Goal: Transaction & Acquisition: Purchase product/service

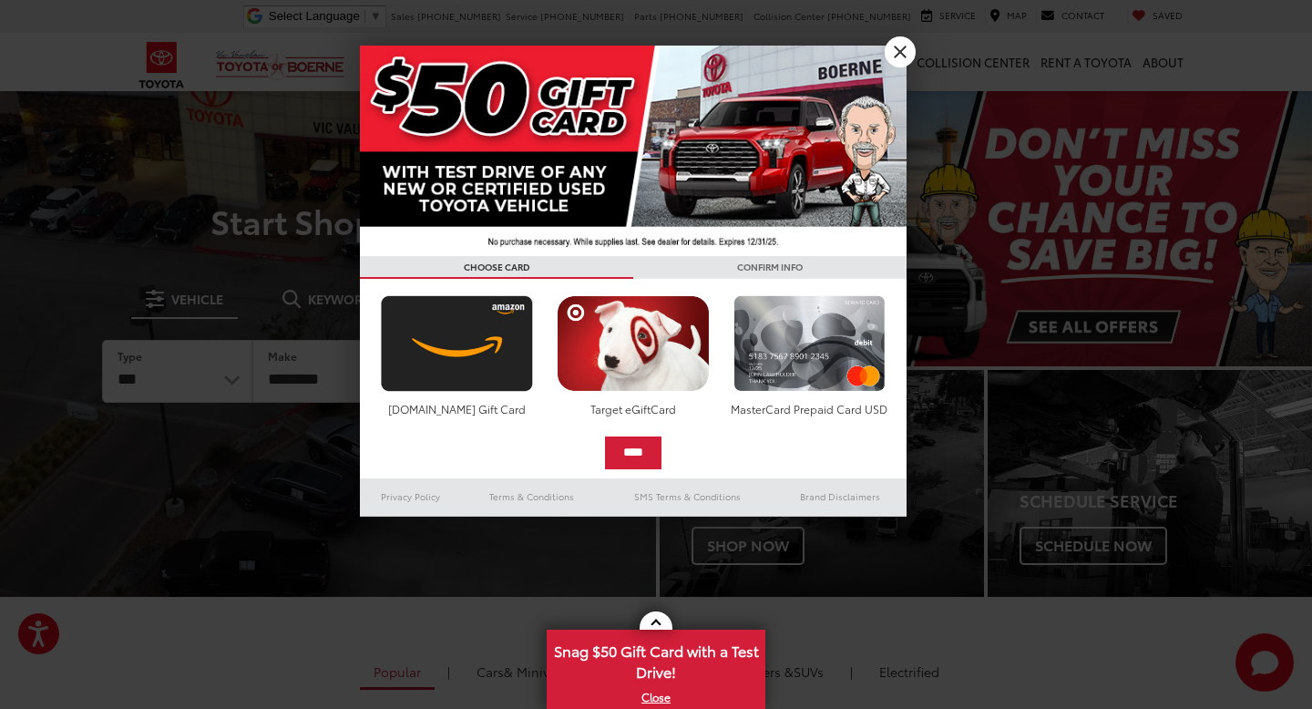
click at [912, 39] on div at bounding box center [656, 354] width 1312 height 709
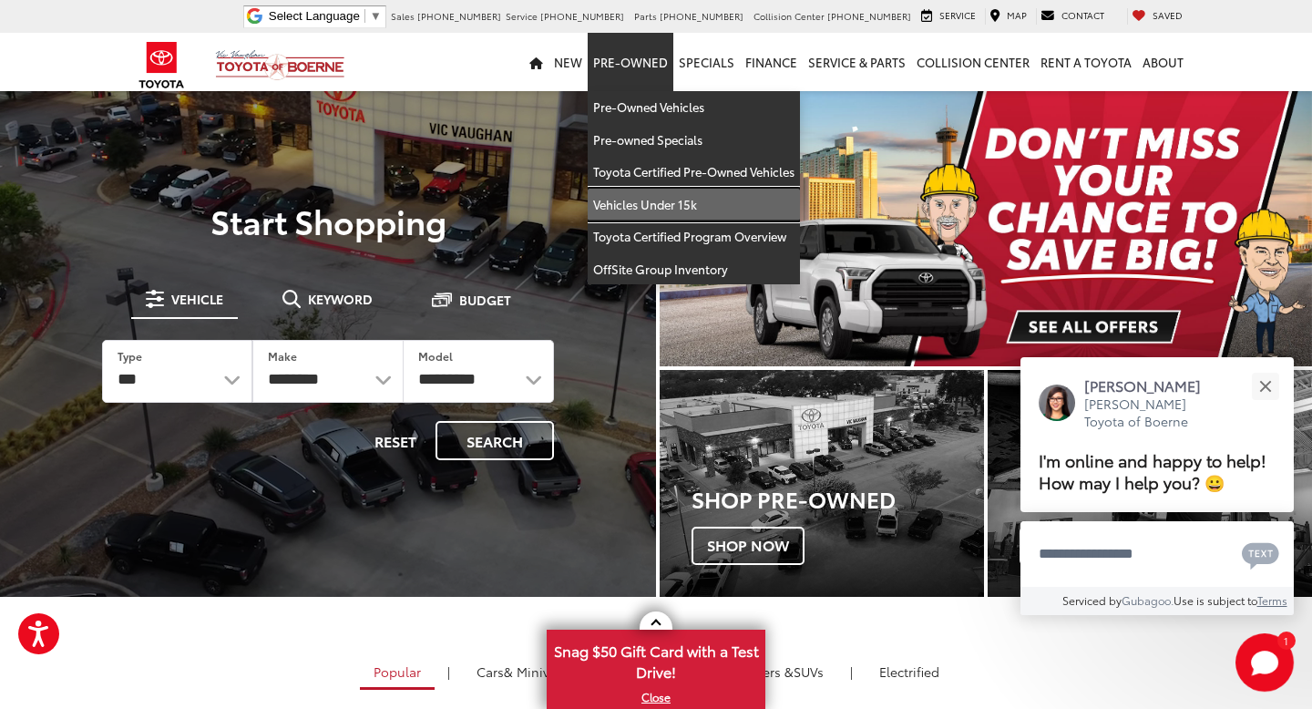
click at [650, 208] on link "Vehicles Under 15k" at bounding box center [694, 205] width 212 height 33
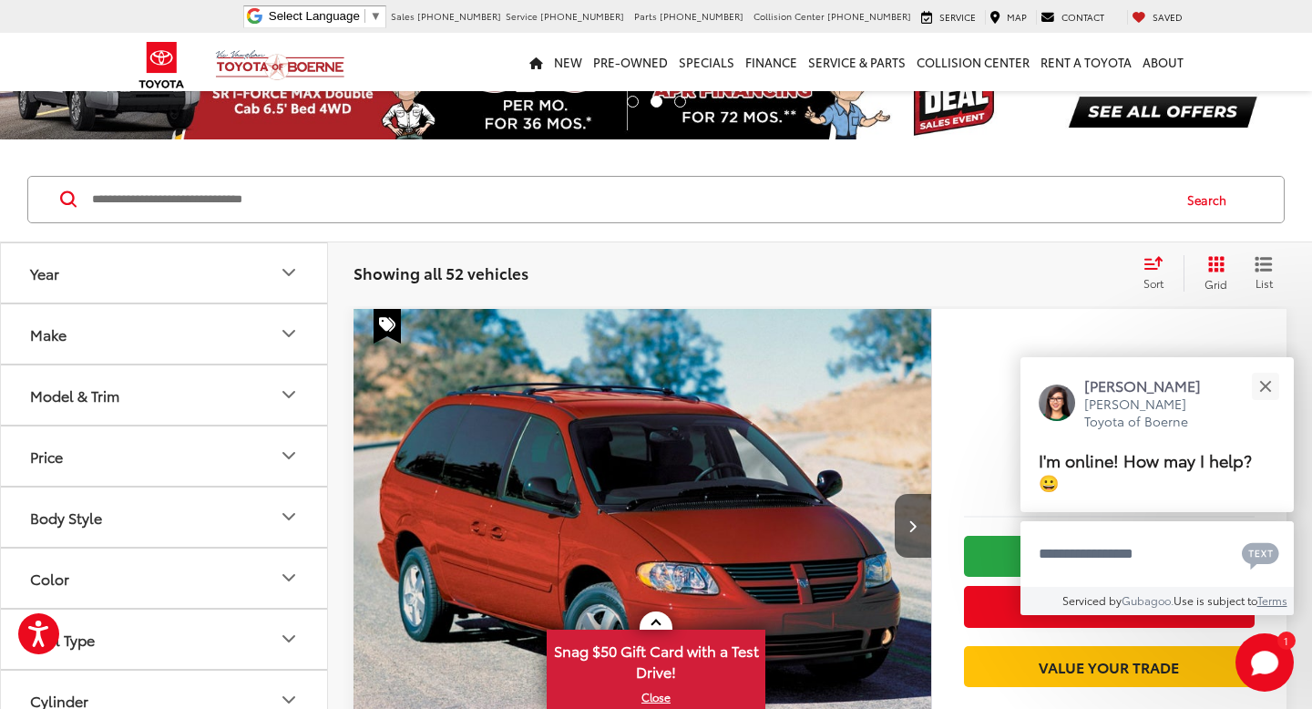
click at [281, 278] on icon "Year" at bounding box center [289, 273] width 22 height 22
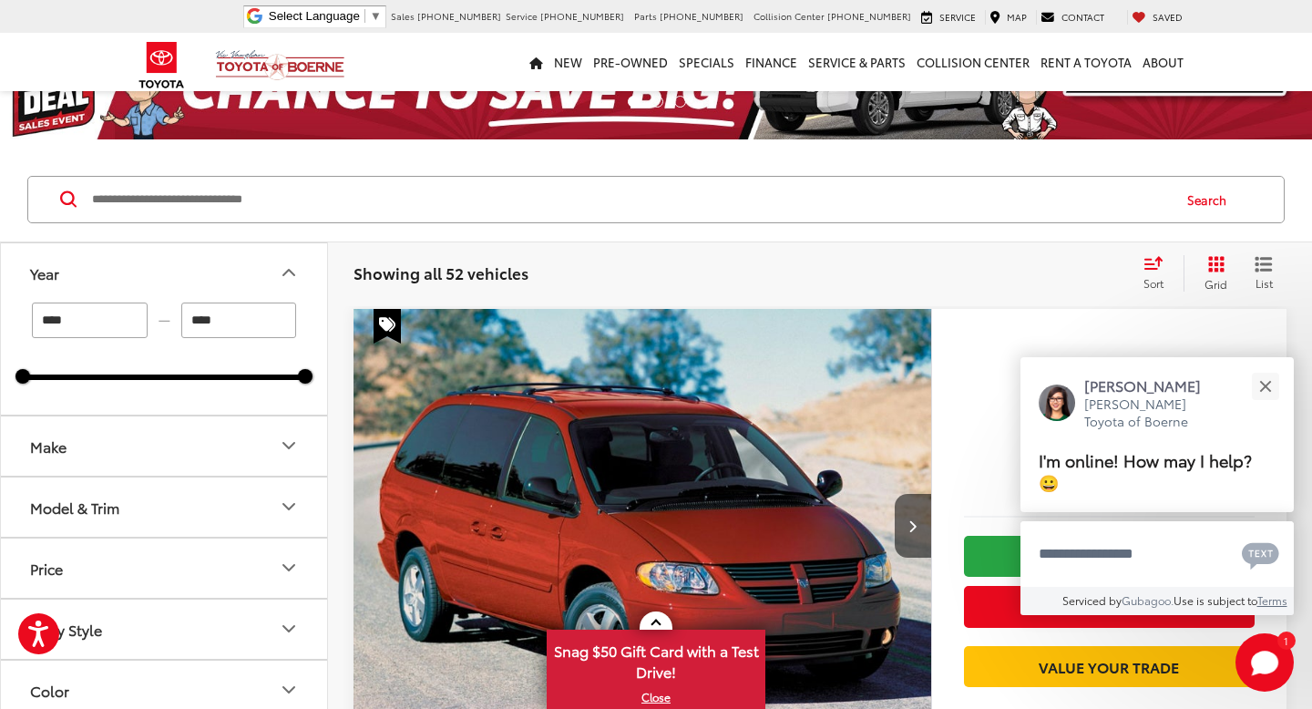
click at [116, 248] on button "Year" at bounding box center [165, 272] width 328 height 59
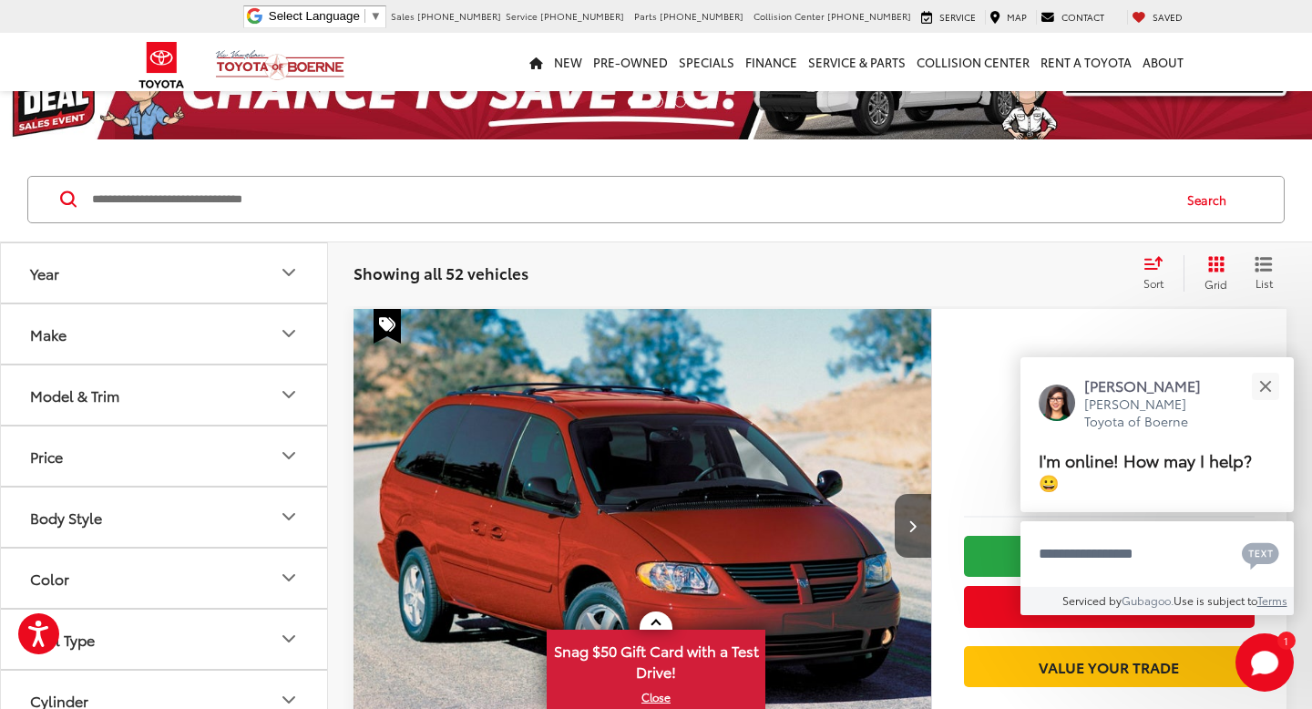
click at [101, 263] on button "Year" at bounding box center [165, 272] width 328 height 59
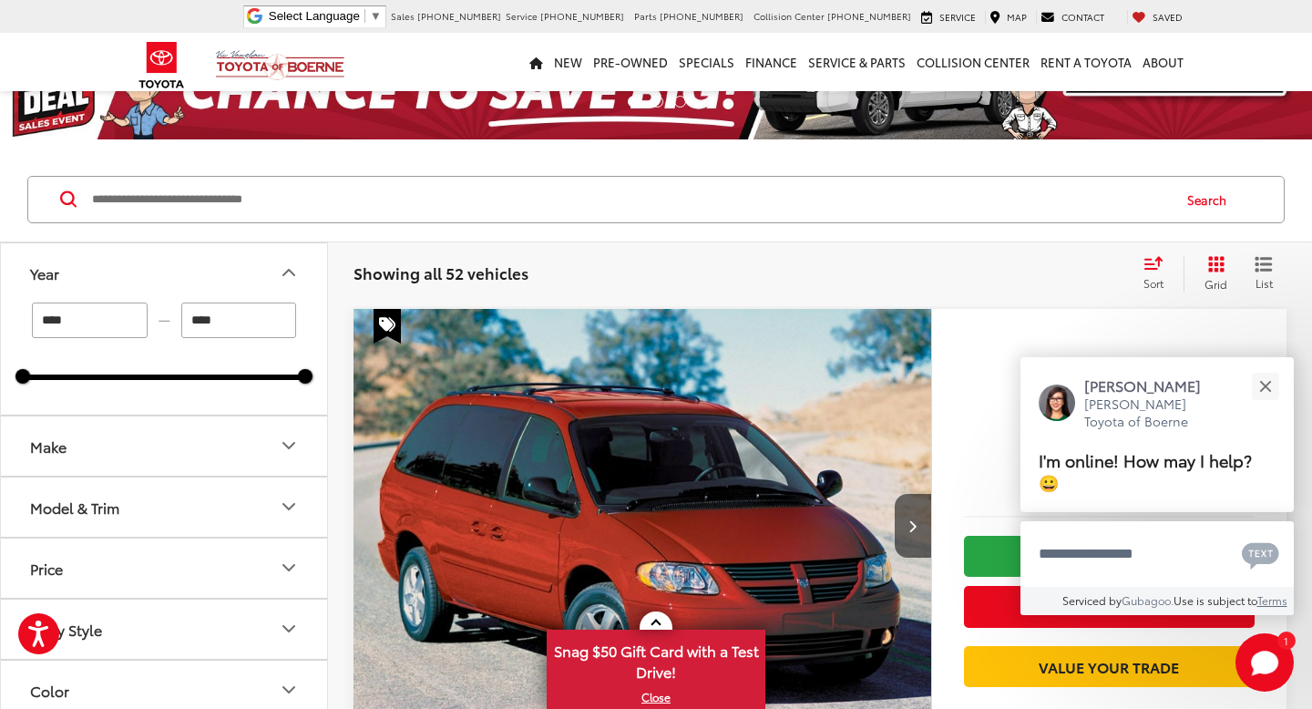
click at [83, 322] on input "****" at bounding box center [90, 321] width 116 height 36
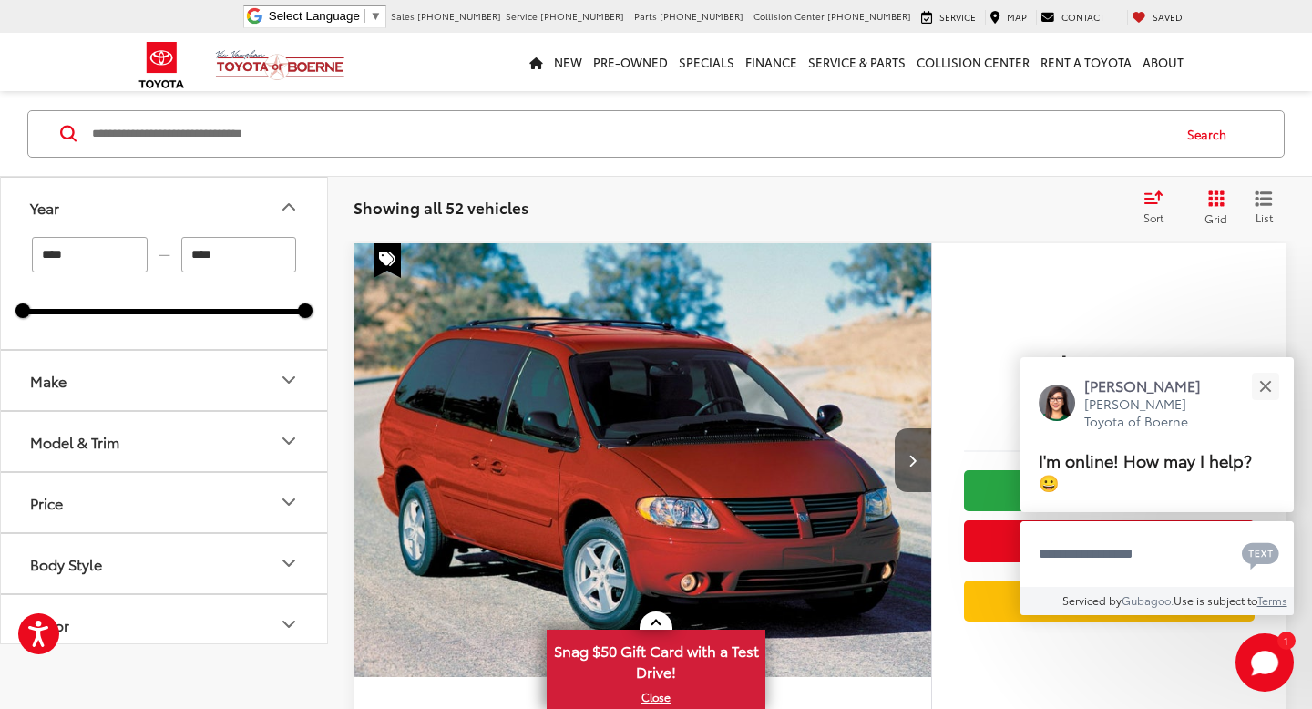
type input "****"
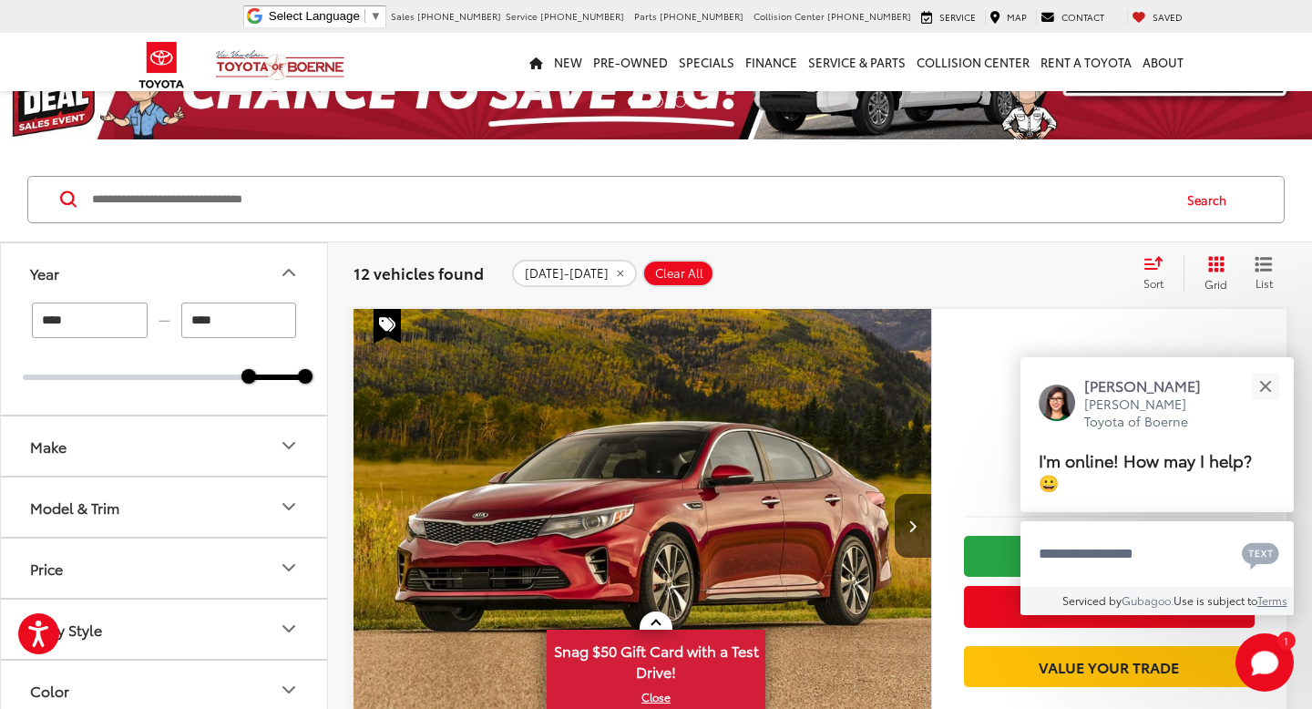
click at [1156, 268] on icon "Select sort value" at bounding box center [1154, 262] width 16 height 11
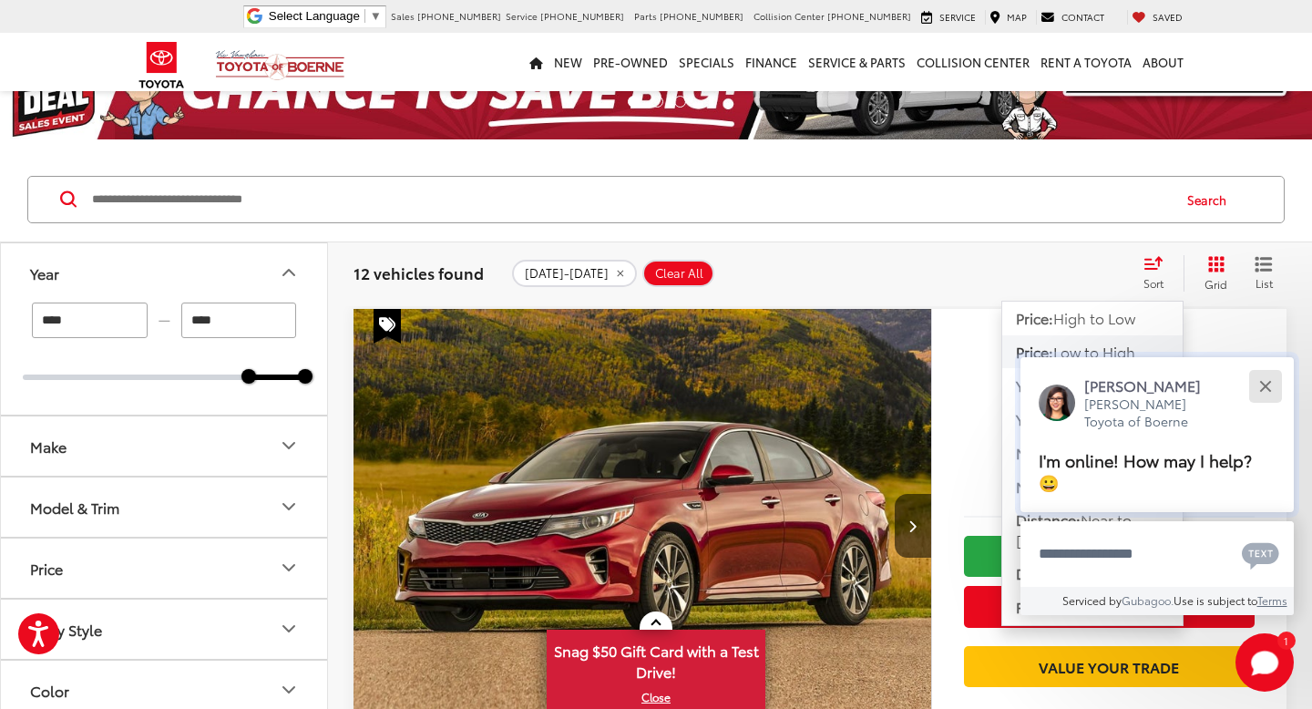
click at [1254, 406] on button "Close" at bounding box center [1265, 385] width 39 height 39
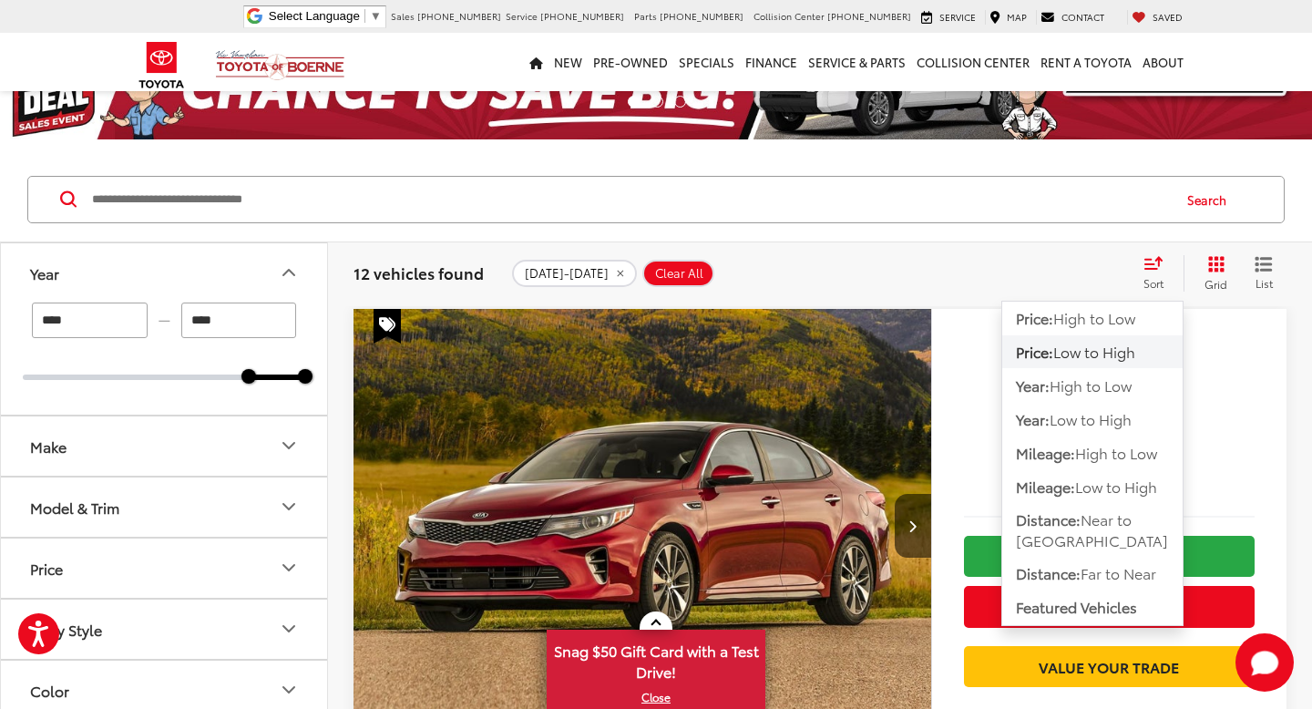
click at [1140, 349] on button "Price: Low to High" at bounding box center [1092, 351] width 180 height 33
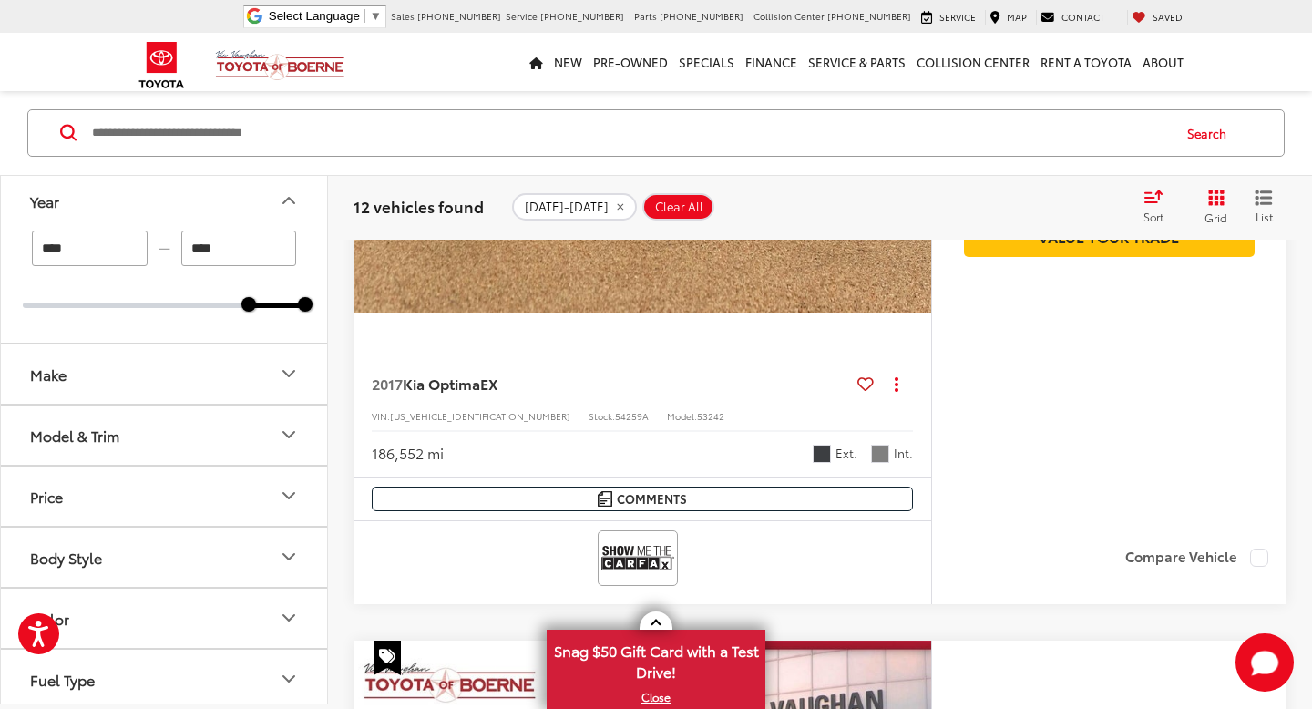
scroll to position [517, 0]
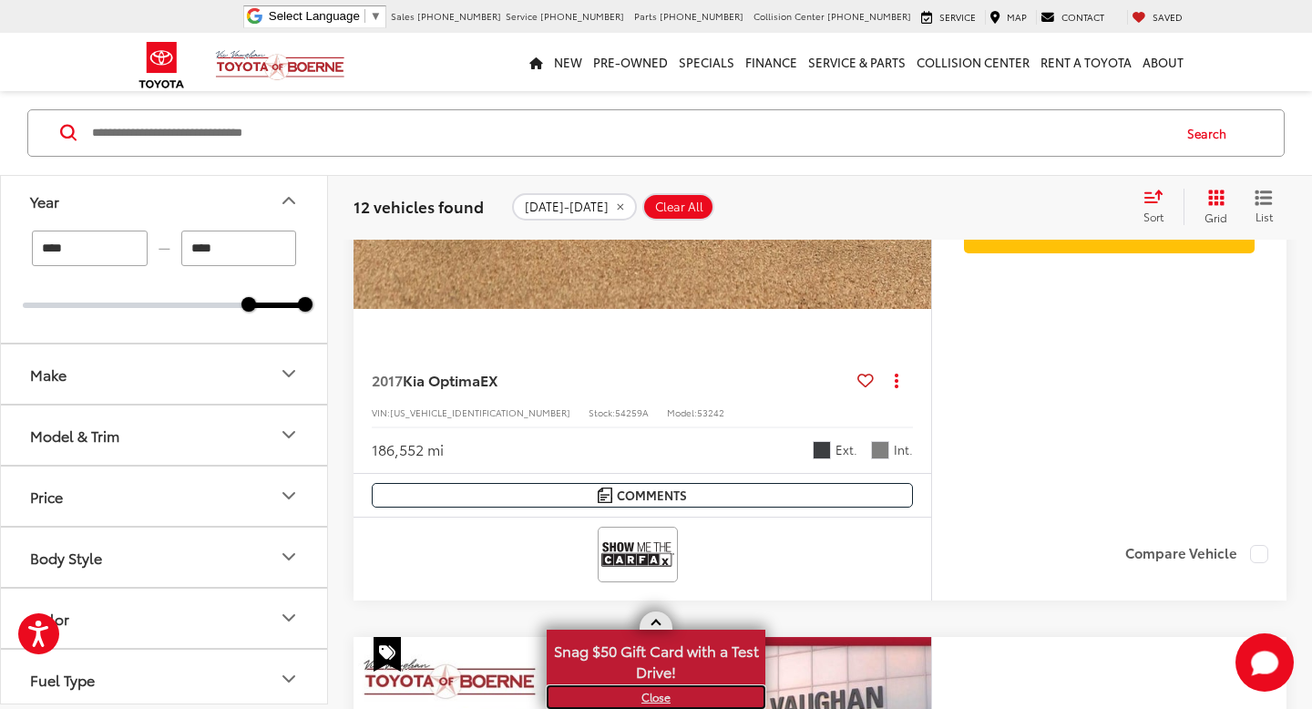
click at [660, 698] on link "X" at bounding box center [656, 697] width 215 height 20
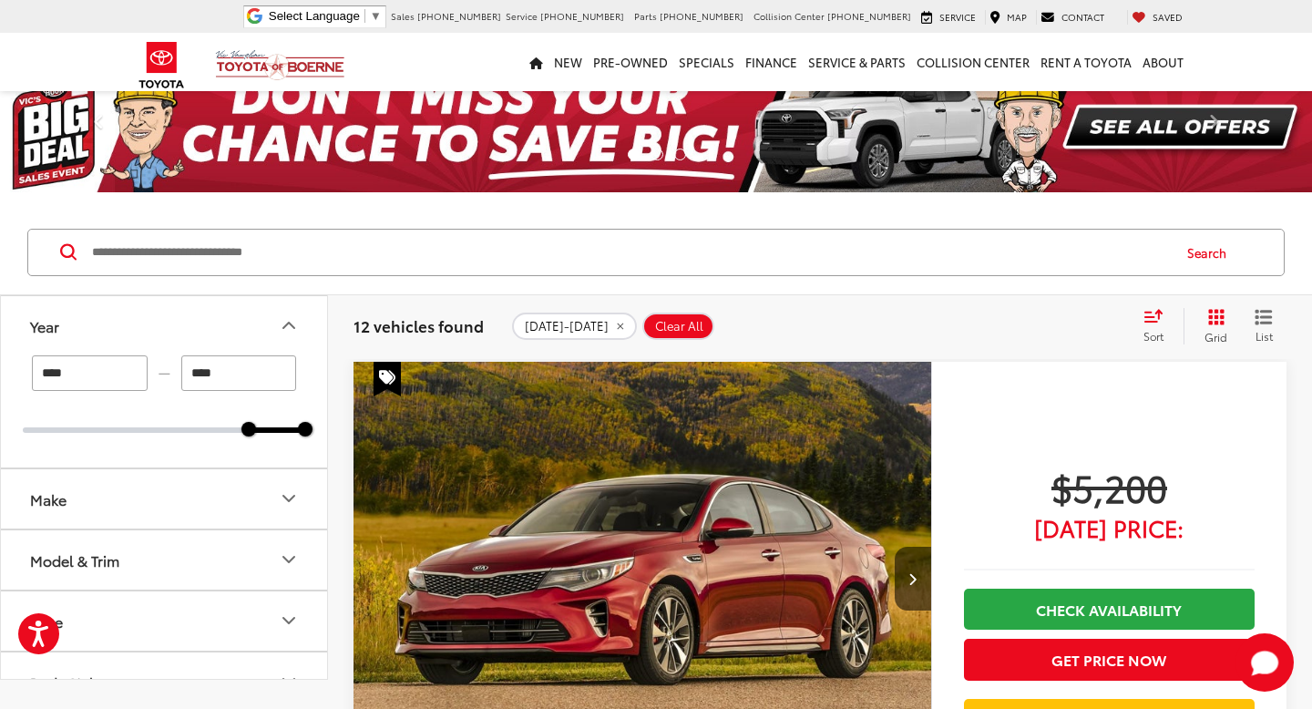
scroll to position [0, 0]
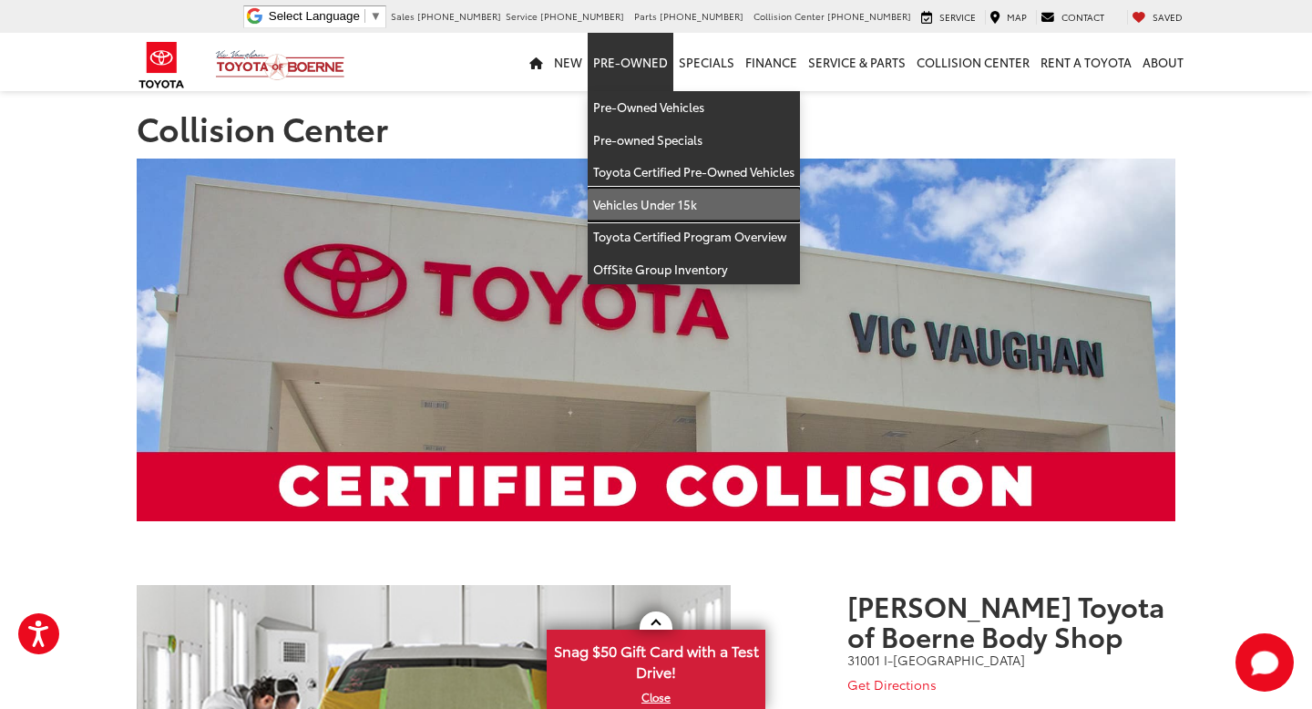
click at [648, 203] on link "Vehicles Under 15k" at bounding box center [694, 205] width 212 height 33
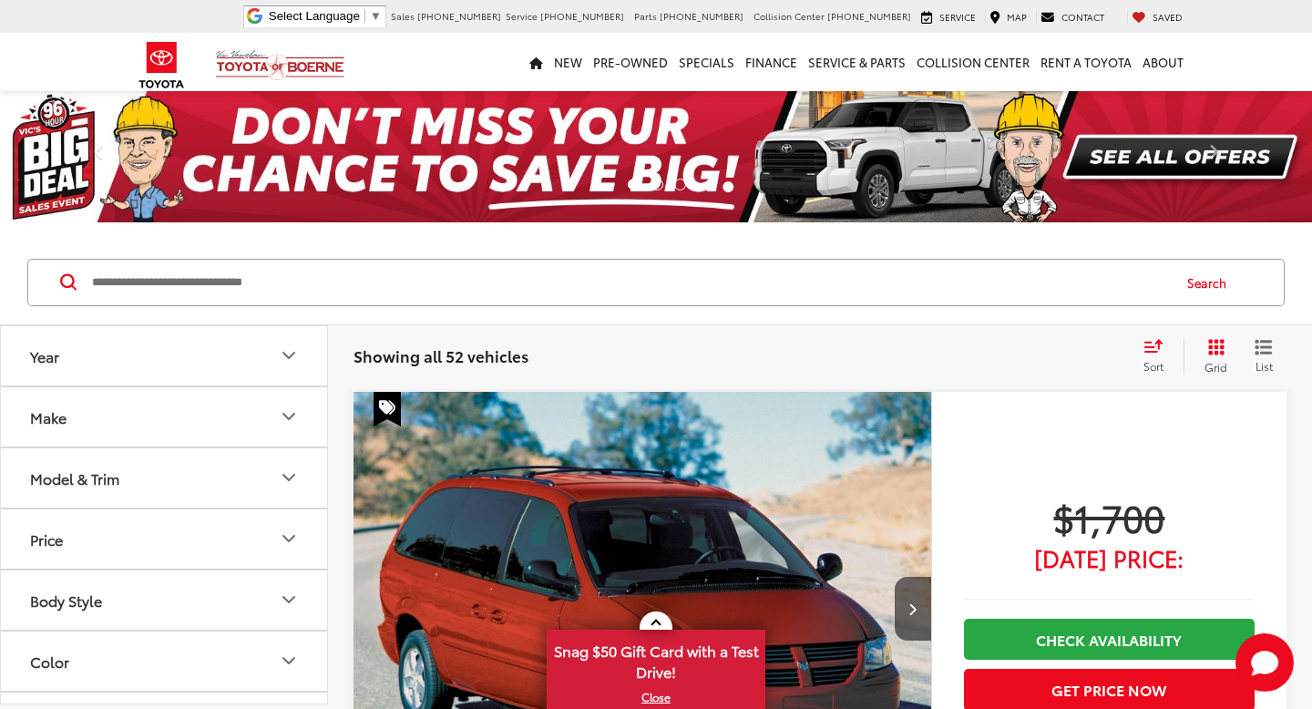
click at [1150, 346] on icon "Select sort value" at bounding box center [1154, 345] width 16 height 11
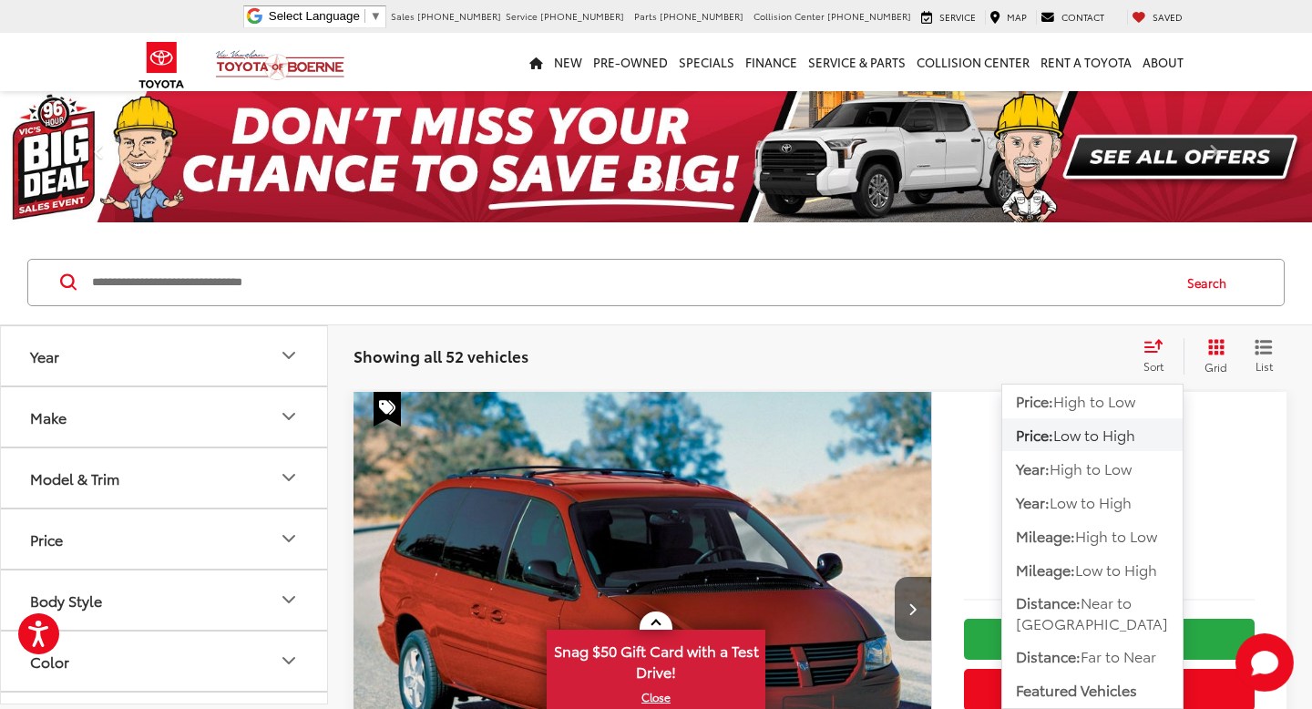
click at [1120, 444] on span "Low to High" at bounding box center [1094, 434] width 82 height 21
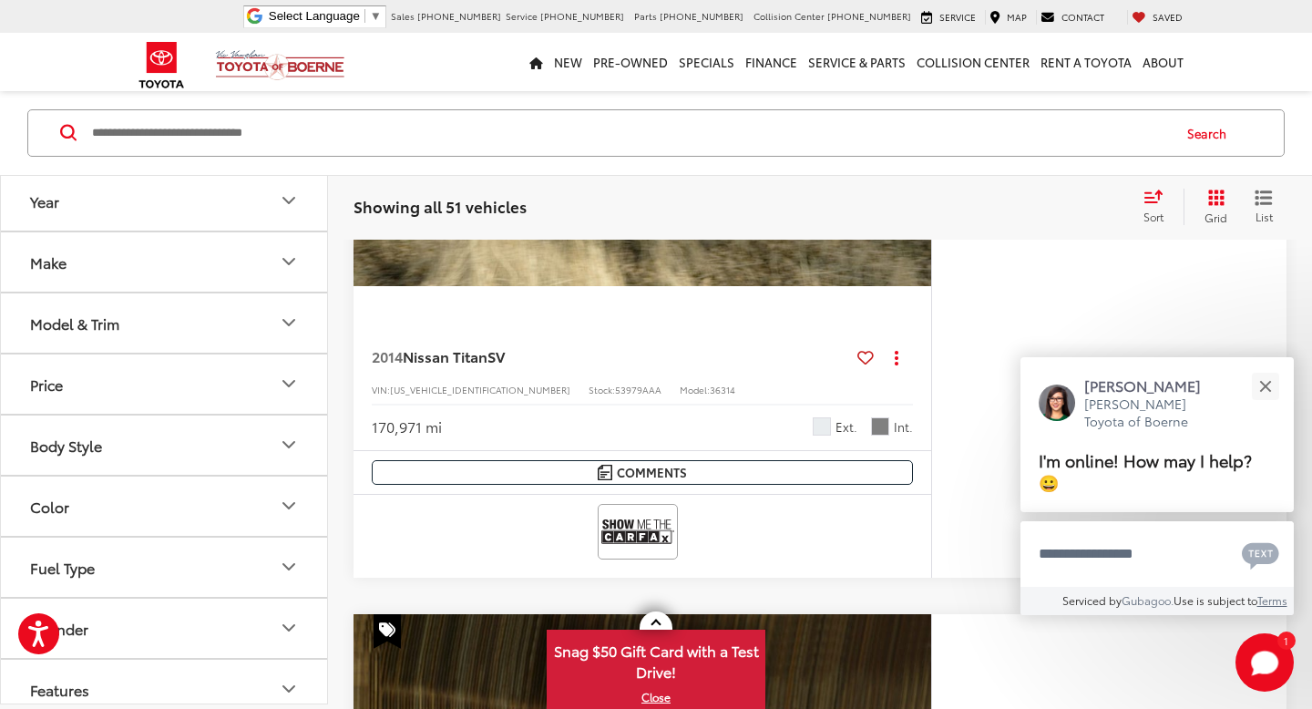
scroll to position [2091, 0]
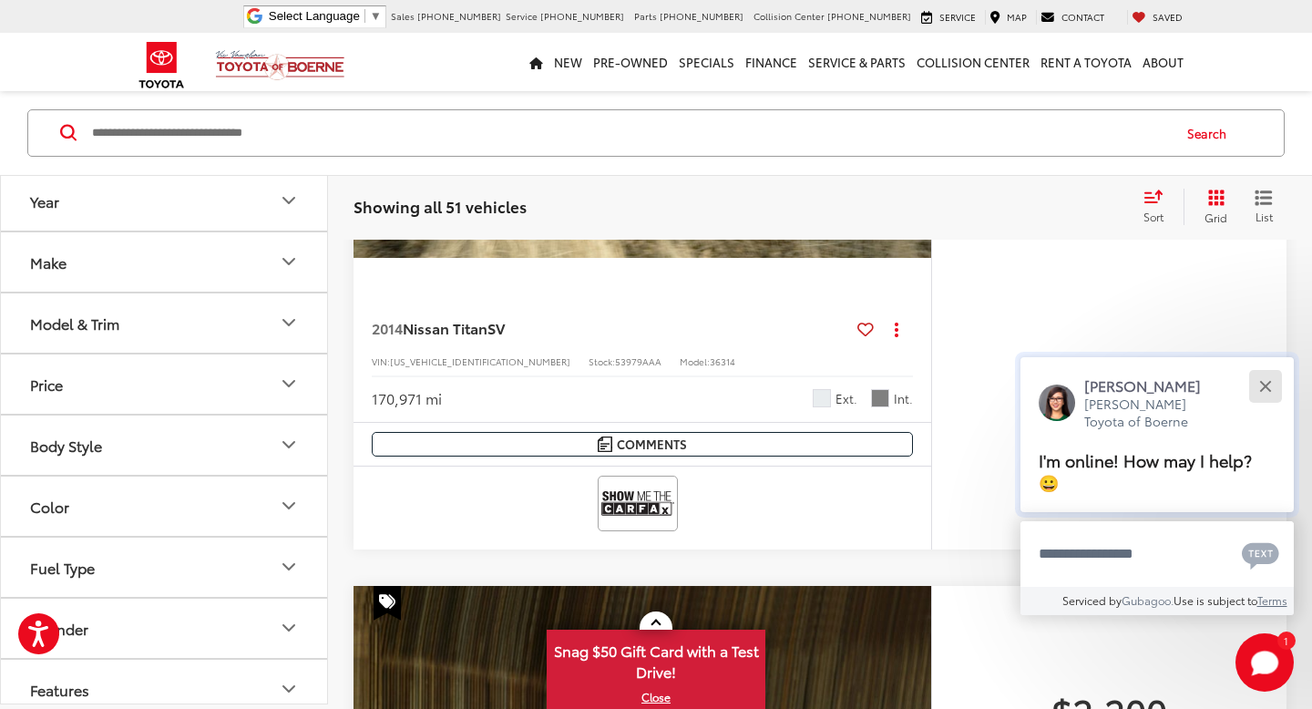
click at [1261, 406] on button "Close" at bounding box center [1265, 385] width 39 height 39
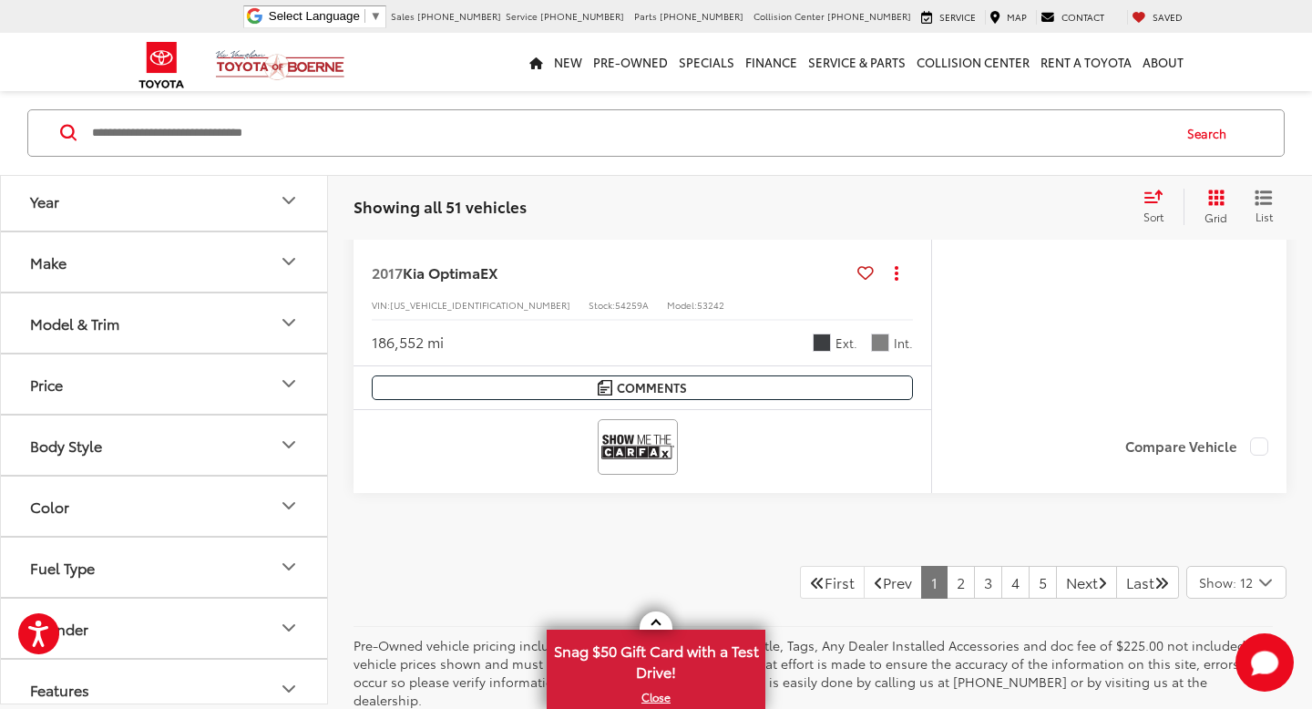
scroll to position [9193, 0]
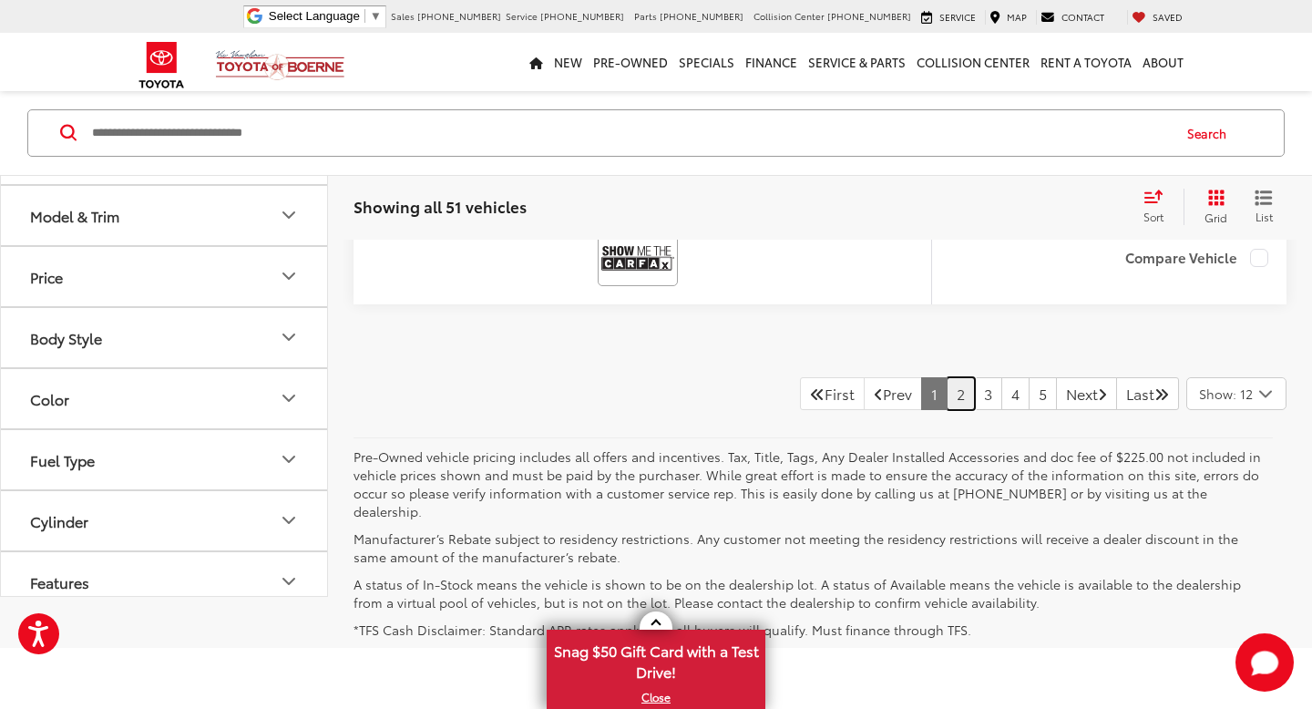
click at [947, 403] on link "2" at bounding box center [961, 393] width 28 height 33
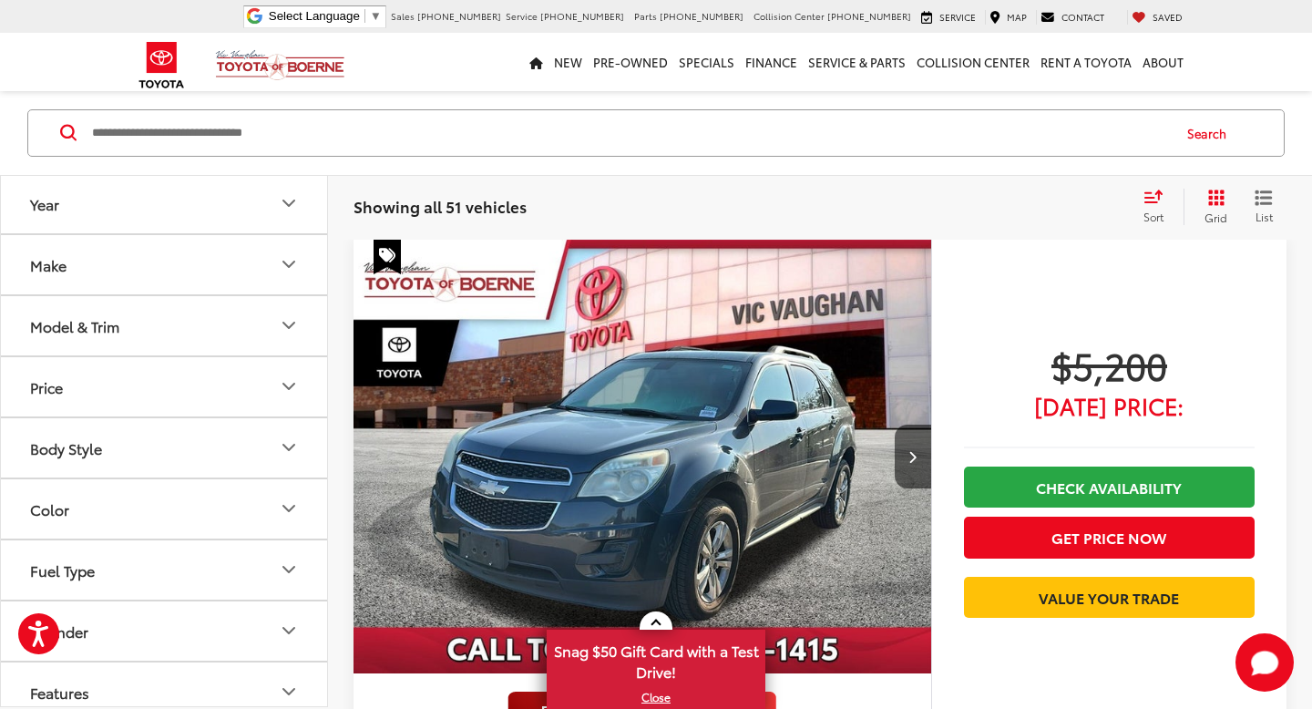
scroll to position [149, 0]
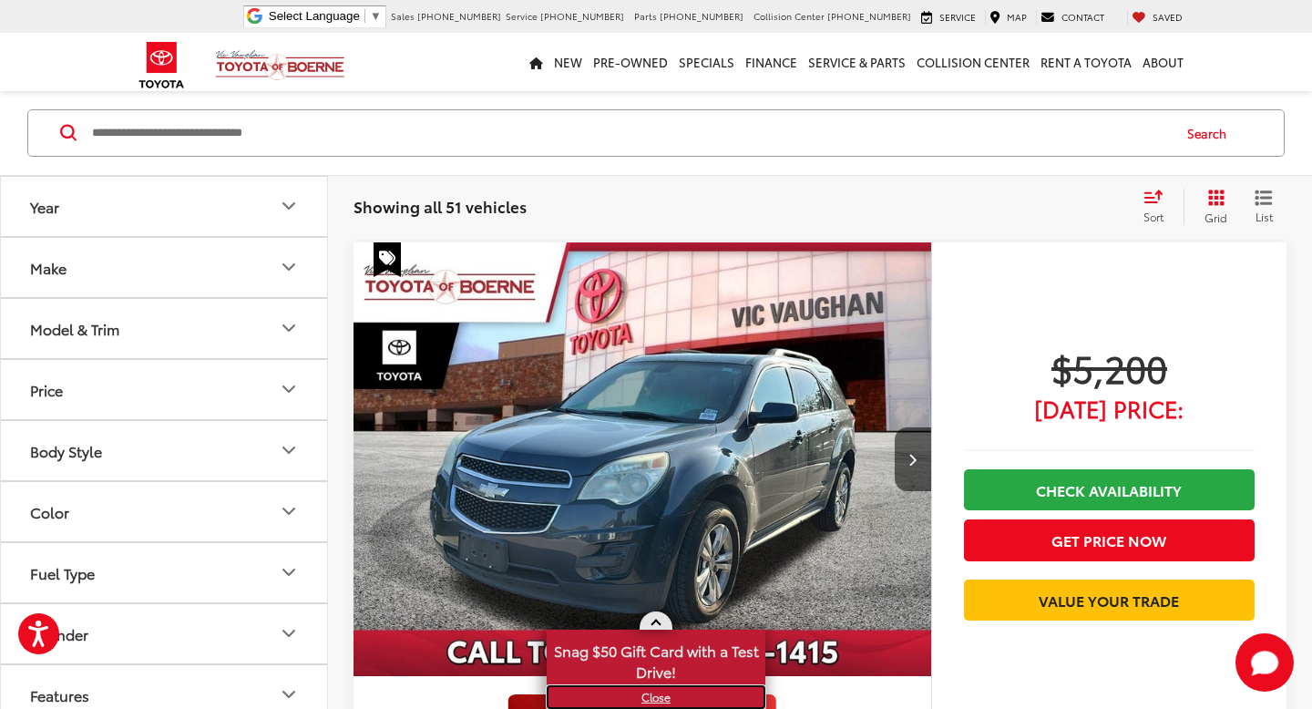
click at [650, 696] on link "X" at bounding box center [656, 697] width 215 height 20
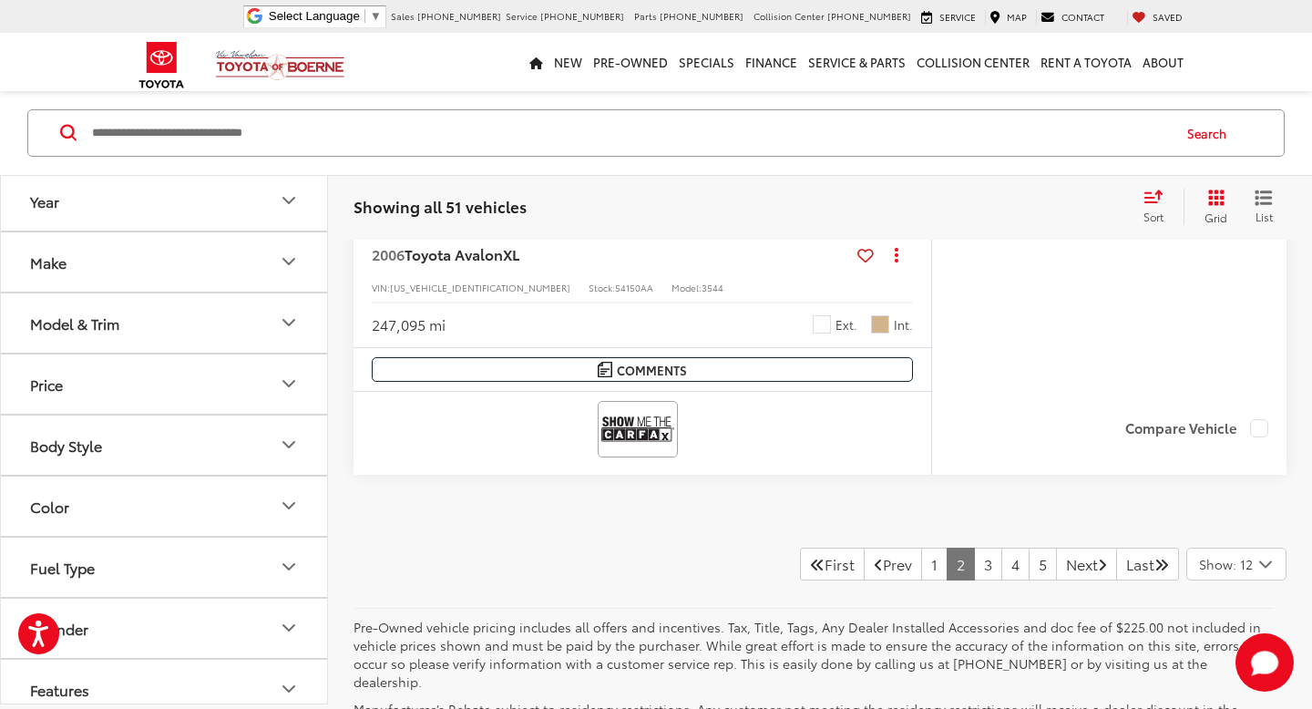
scroll to position [9404, 0]
click at [974, 562] on link "3" at bounding box center [988, 565] width 28 height 33
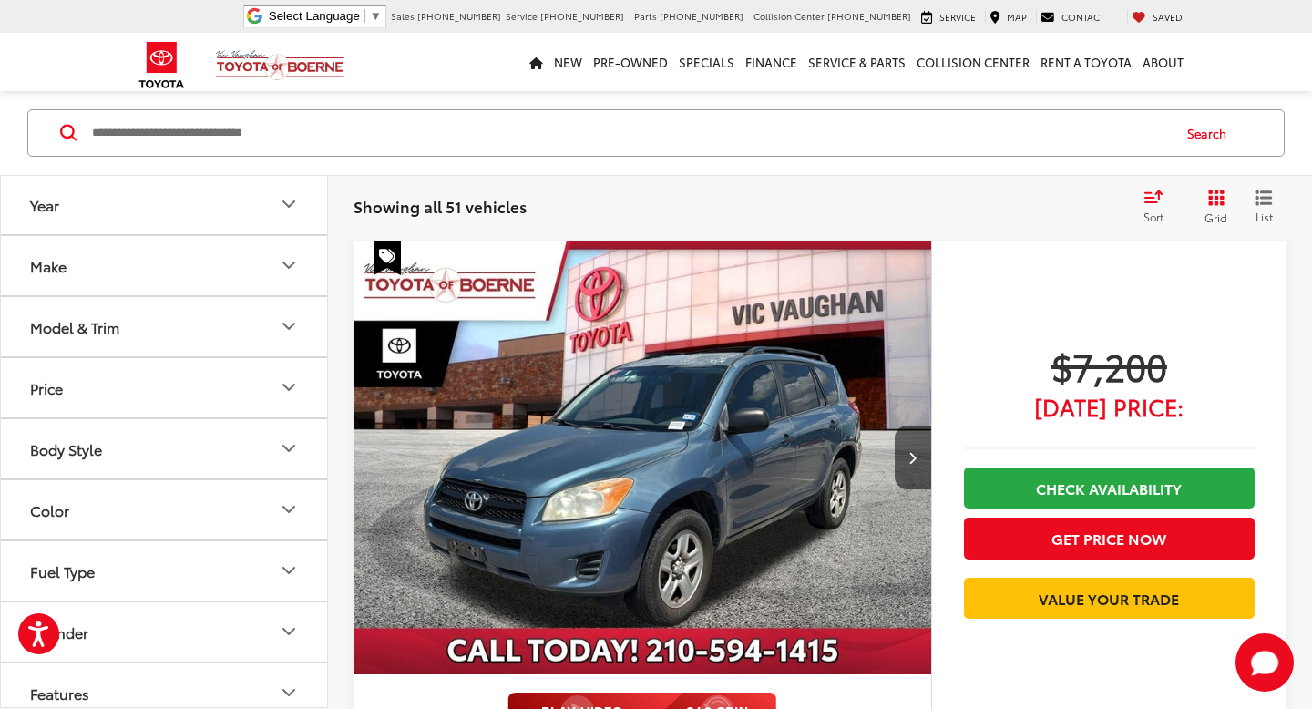
scroll to position [149, 0]
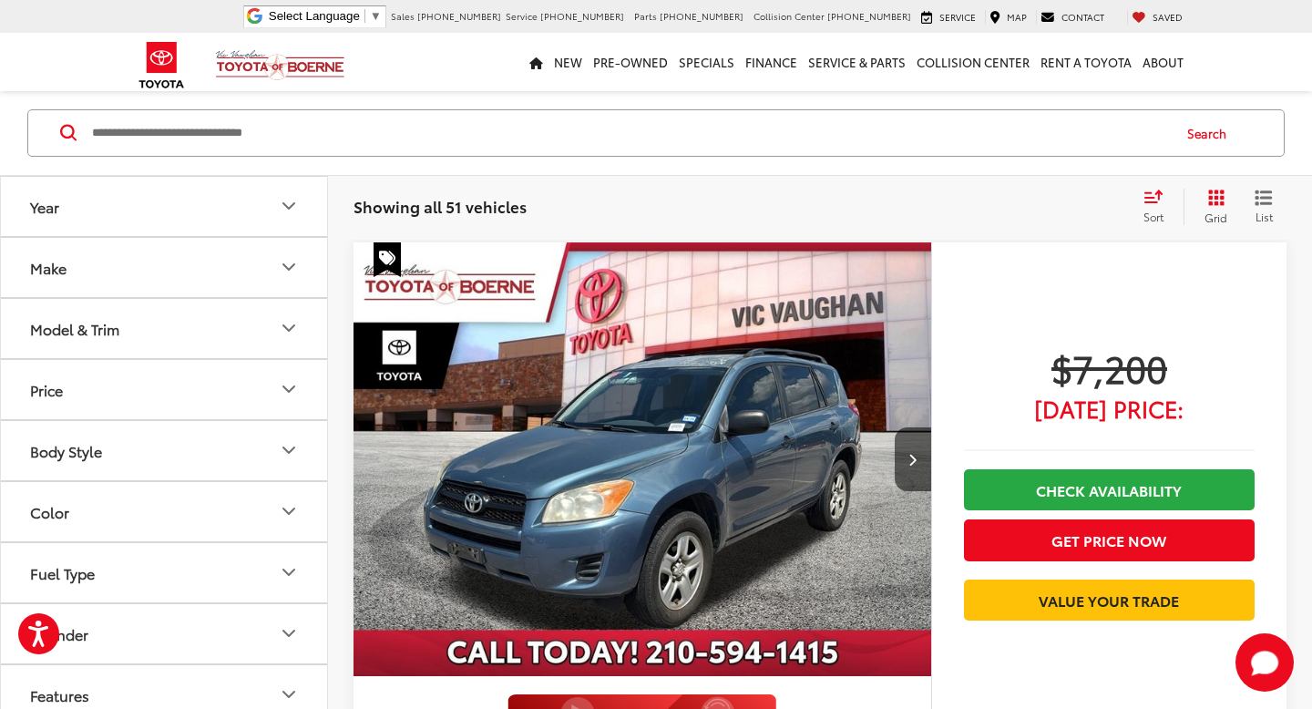
click at [280, 214] on icon "Year" at bounding box center [289, 206] width 22 height 22
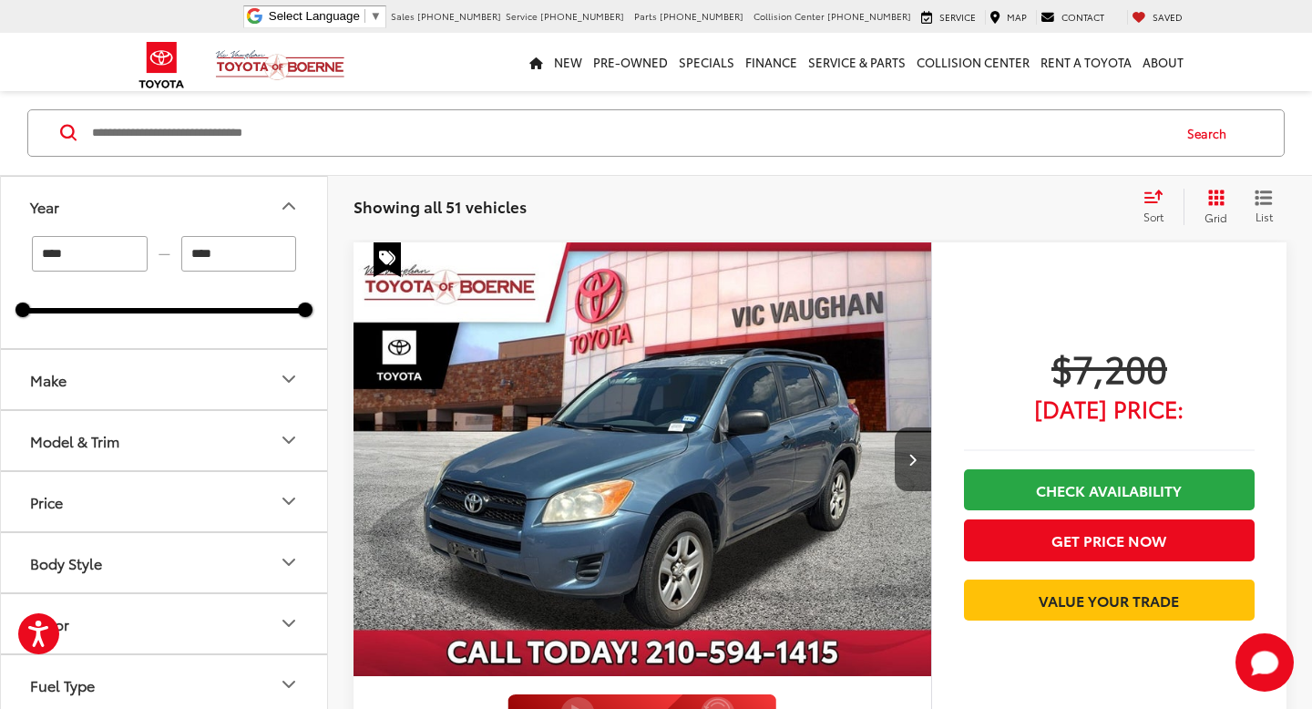
click at [119, 249] on input "****" at bounding box center [90, 254] width 116 height 36
type input "****"
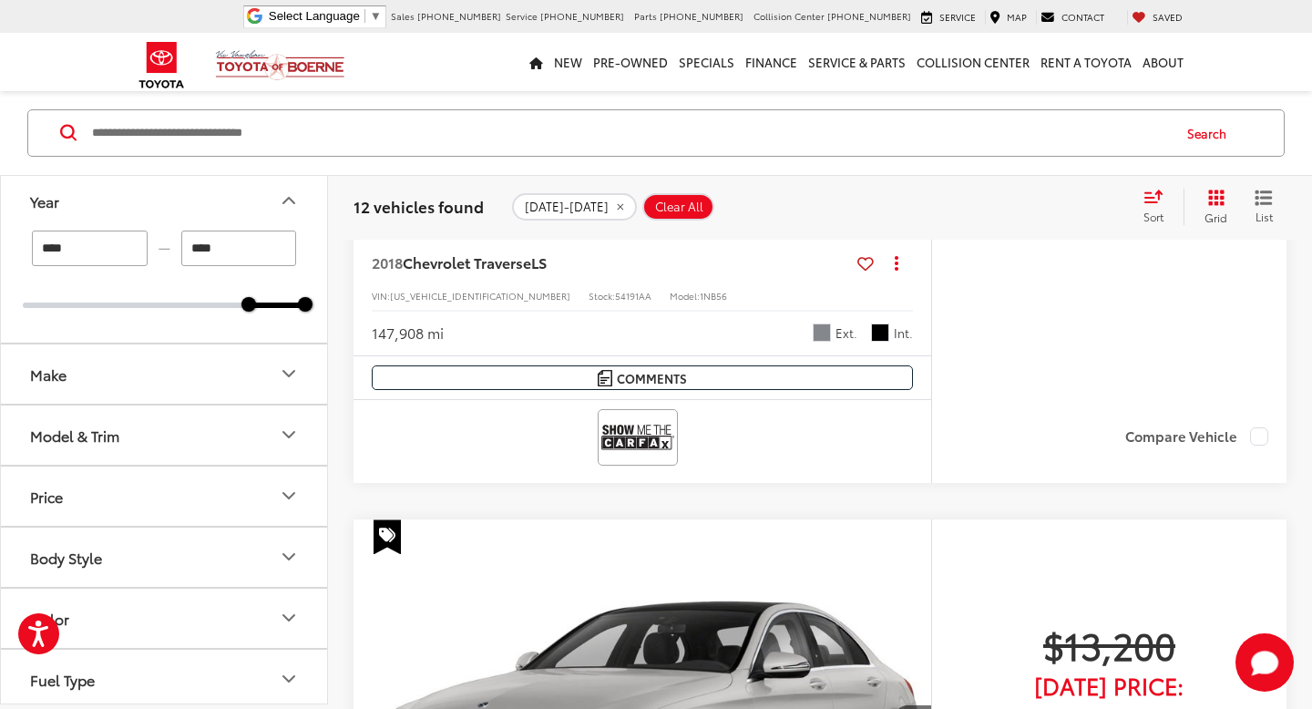
scroll to position [6194, 0]
